Goal: Task Accomplishment & Management: Use online tool/utility

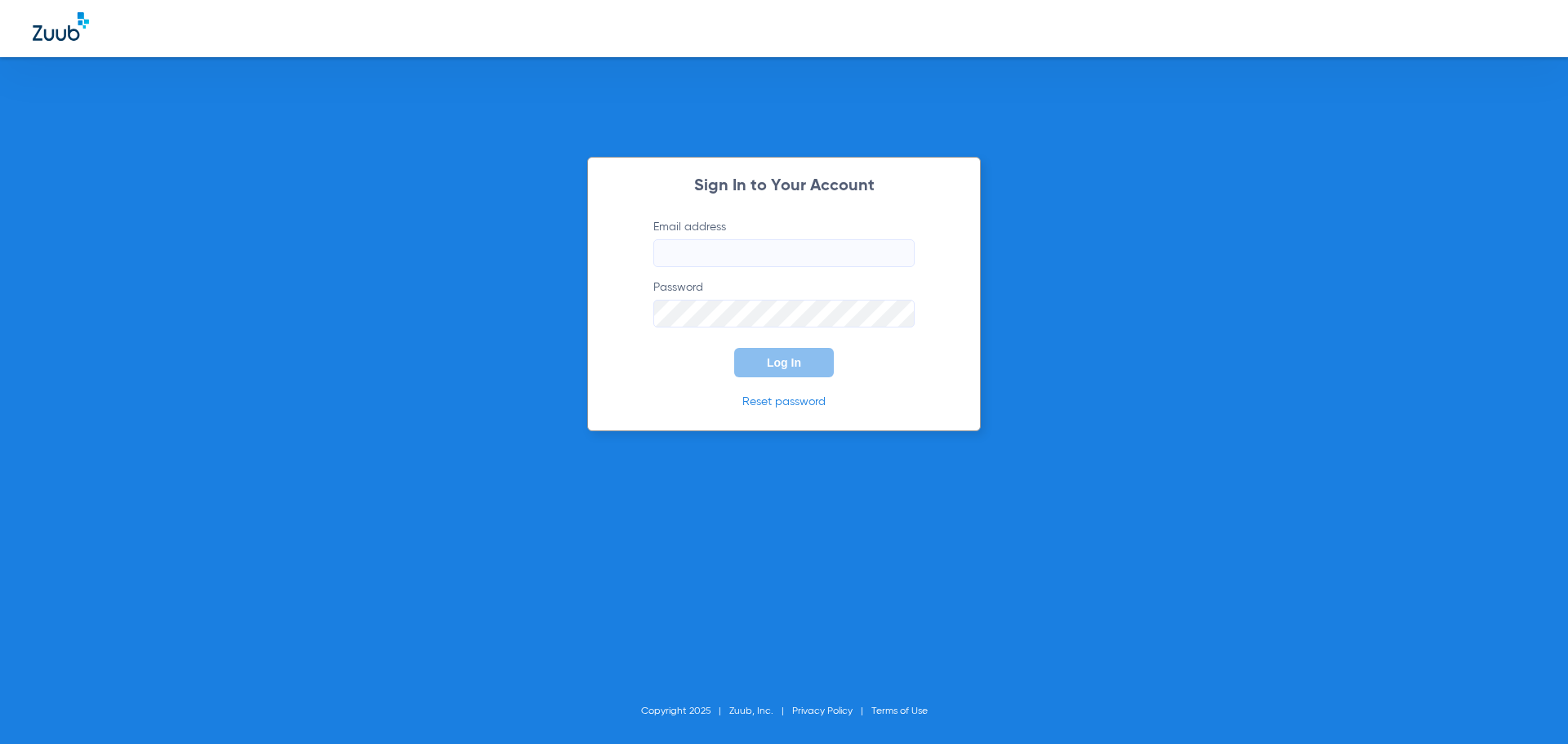
type input "[PERSON_NAME][EMAIL_ADDRESS][DOMAIN_NAME]"
click at [783, 368] on span "Log In" at bounding box center [784, 362] width 34 height 13
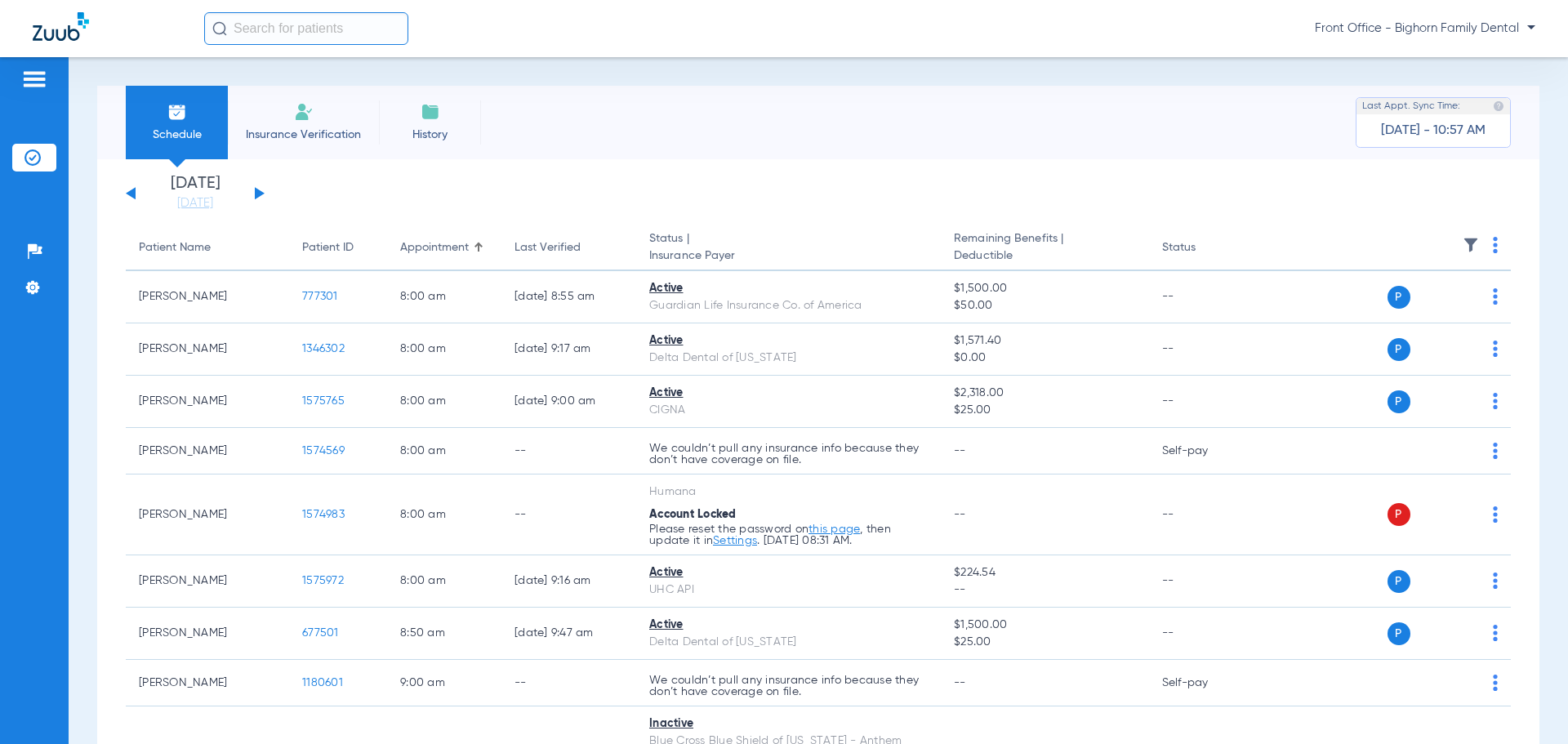
click at [258, 195] on button at bounding box center [260, 193] width 10 height 12
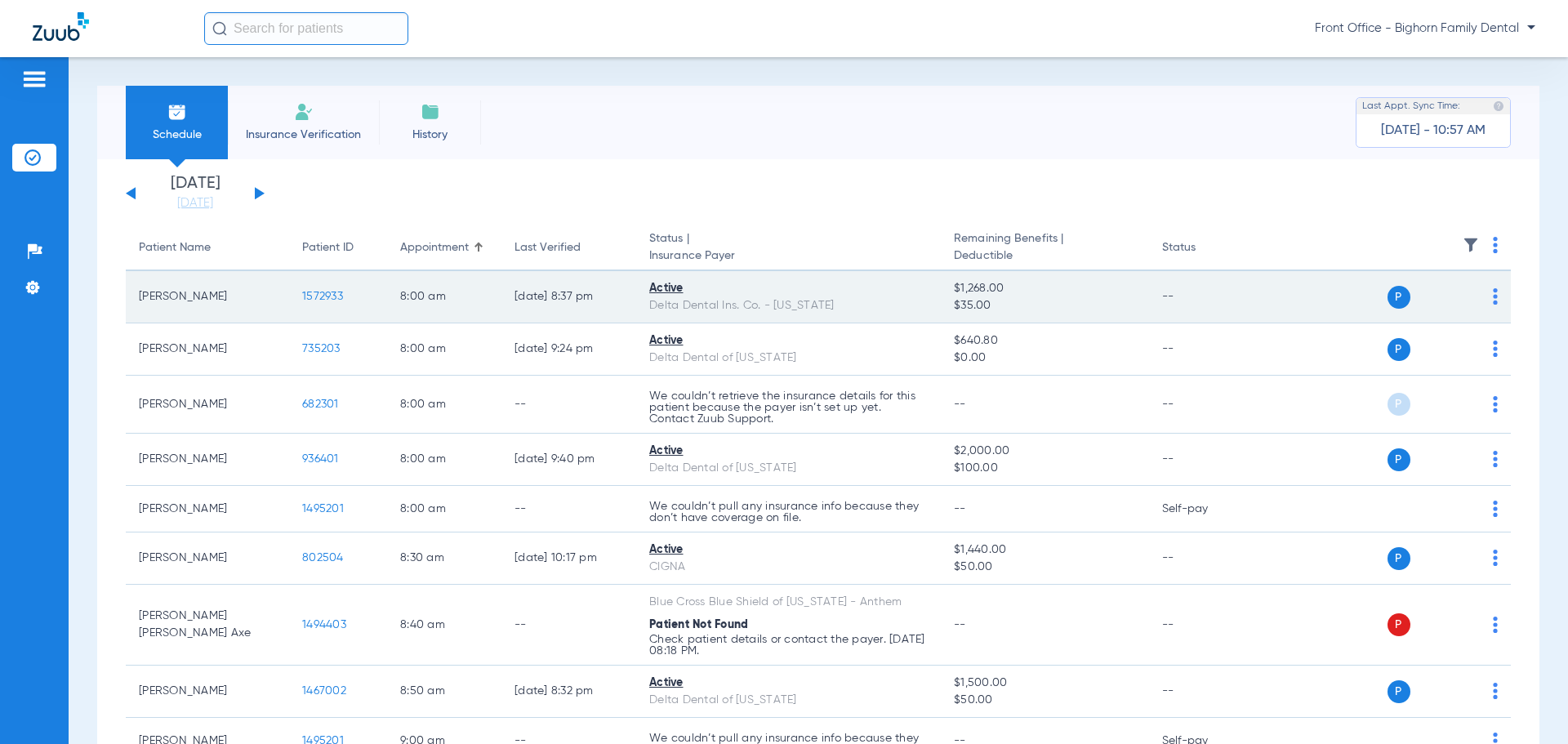
click at [320, 301] on span "1572933" at bounding box center [323, 297] width 41 height 12
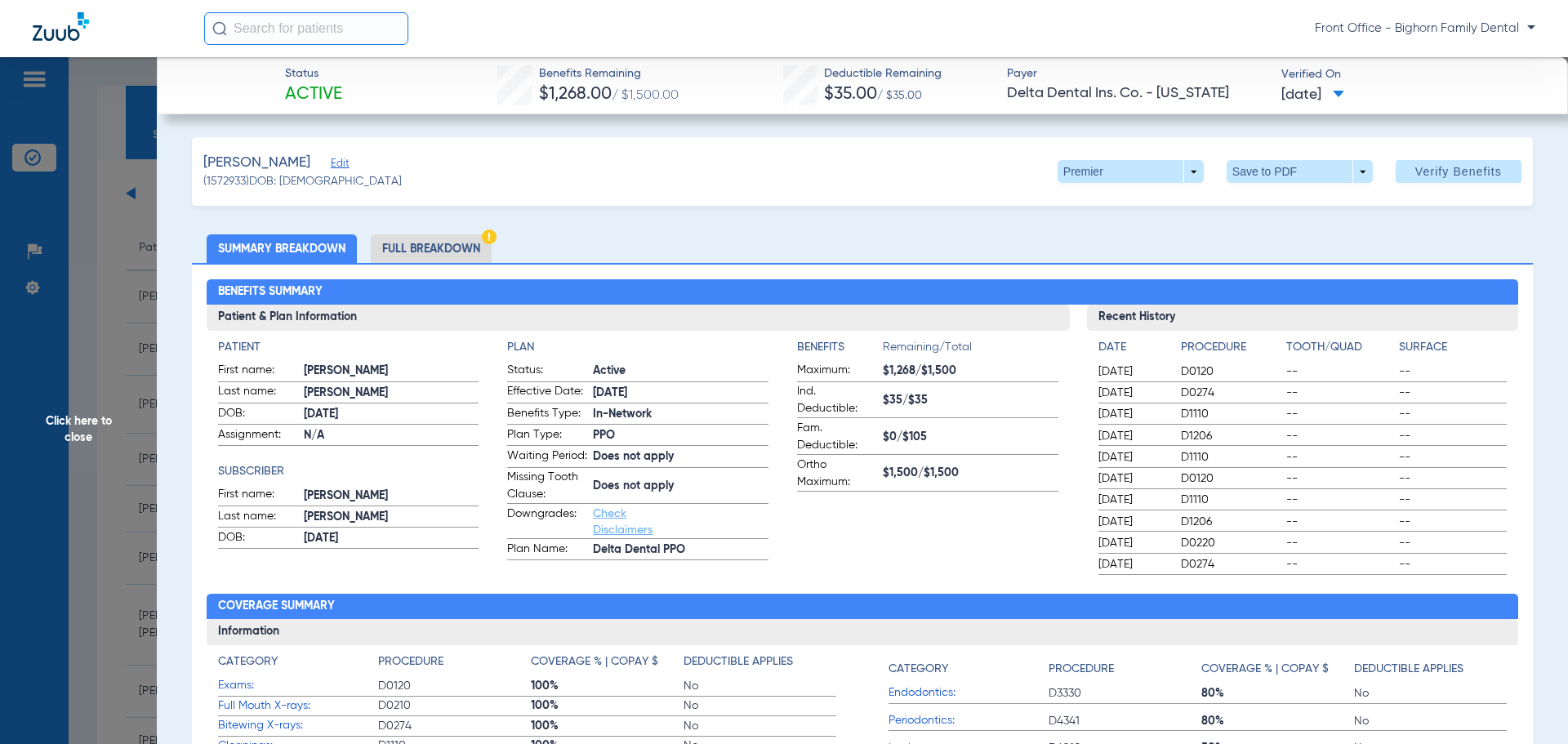
click at [464, 260] on li "Full Breakdown" at bounding box center [431, 248] width 121 height 29
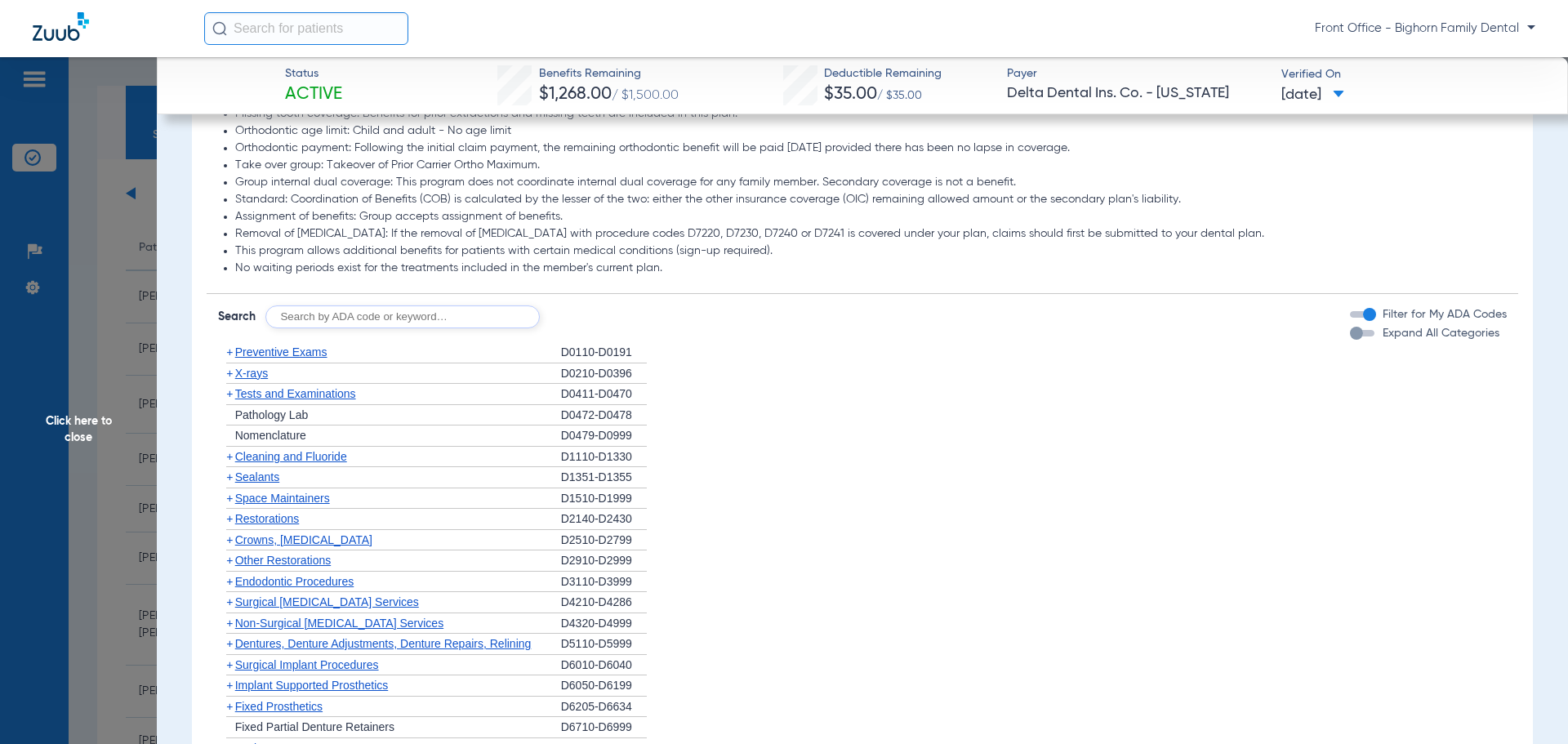
scroll to position [1471, 0]
click at [1413, 339] on span "Expand All Categories" at bounding box center [1441, 333] width 117 height 12
click at [1379, 336] on button "Expand All Categories" at bounding box center [1365, 333] width 30 height 7
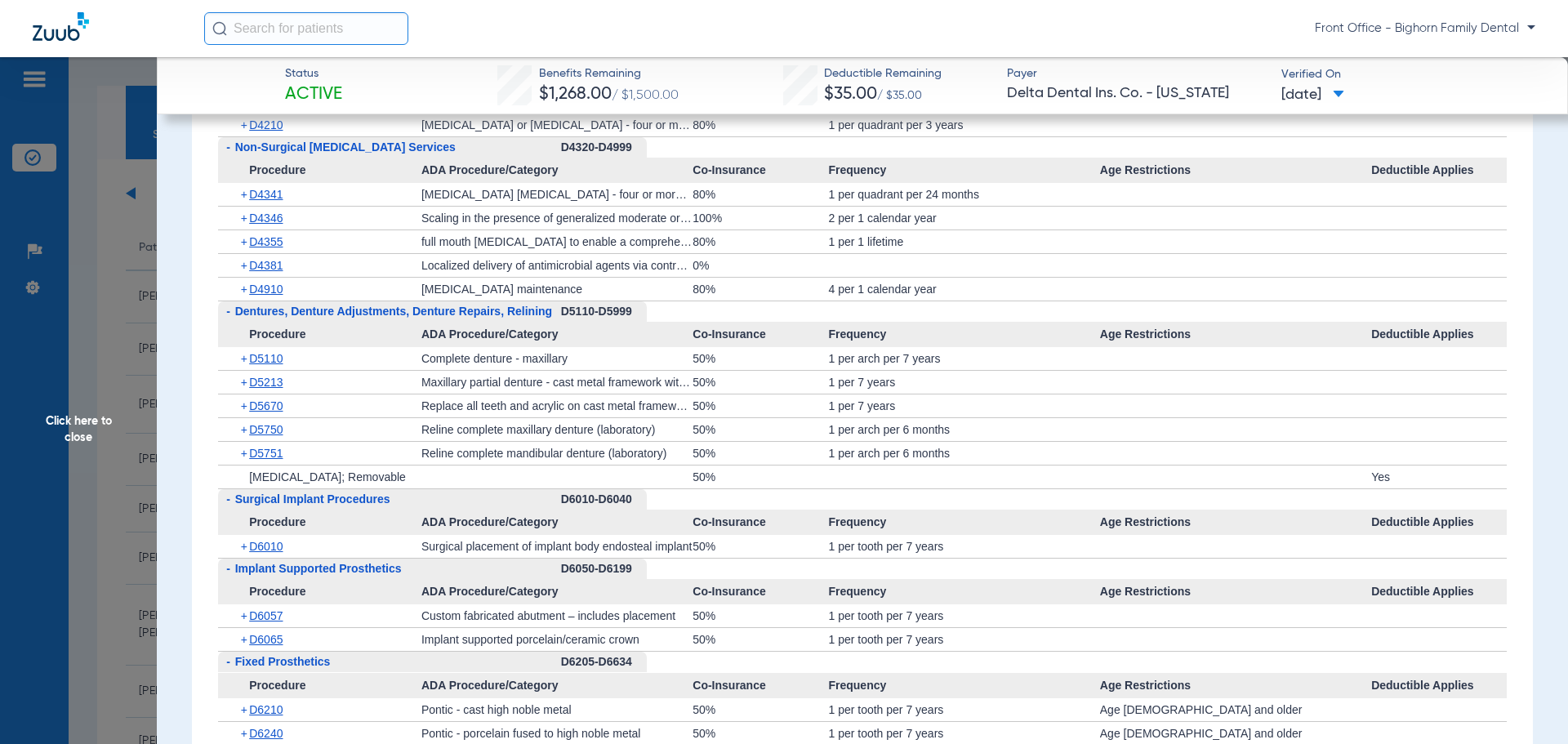
scroll to position [3432, 0]
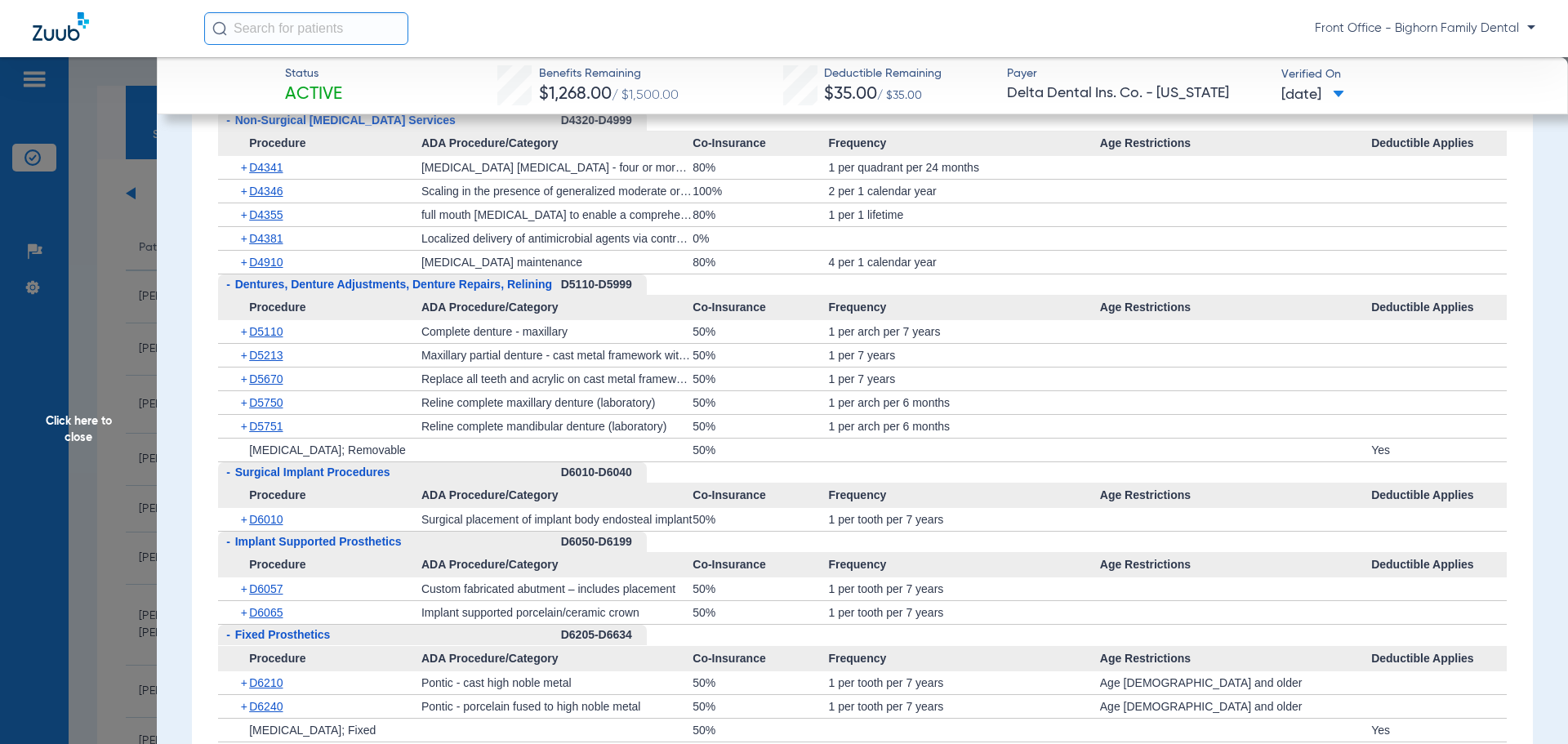
click at [92, 484] on span "Click here to close" at bounding box center [78, 429] width 156 height 744
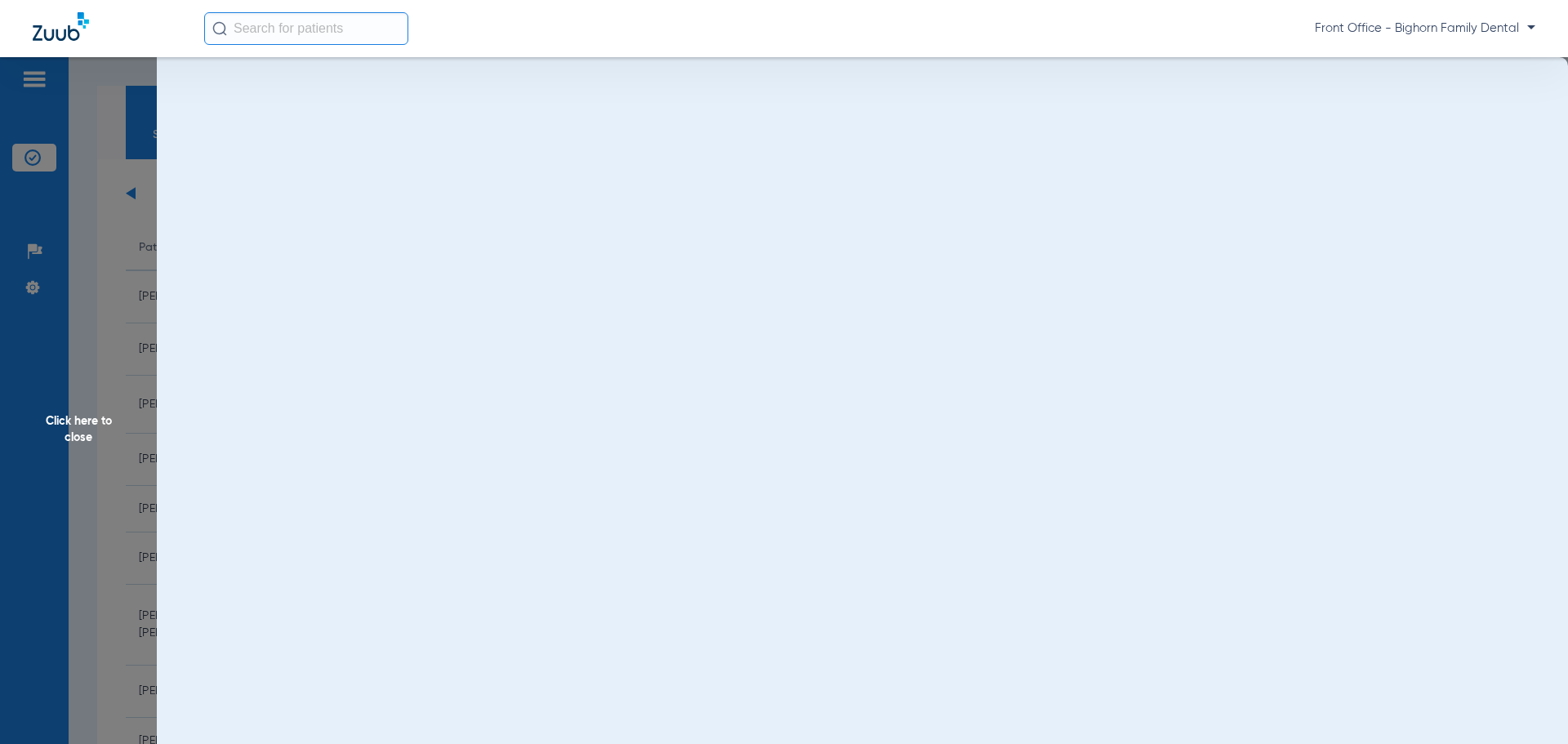
scroll to position [0, 0]
